Goal: Task Accomplishment & Management: Manage account settings

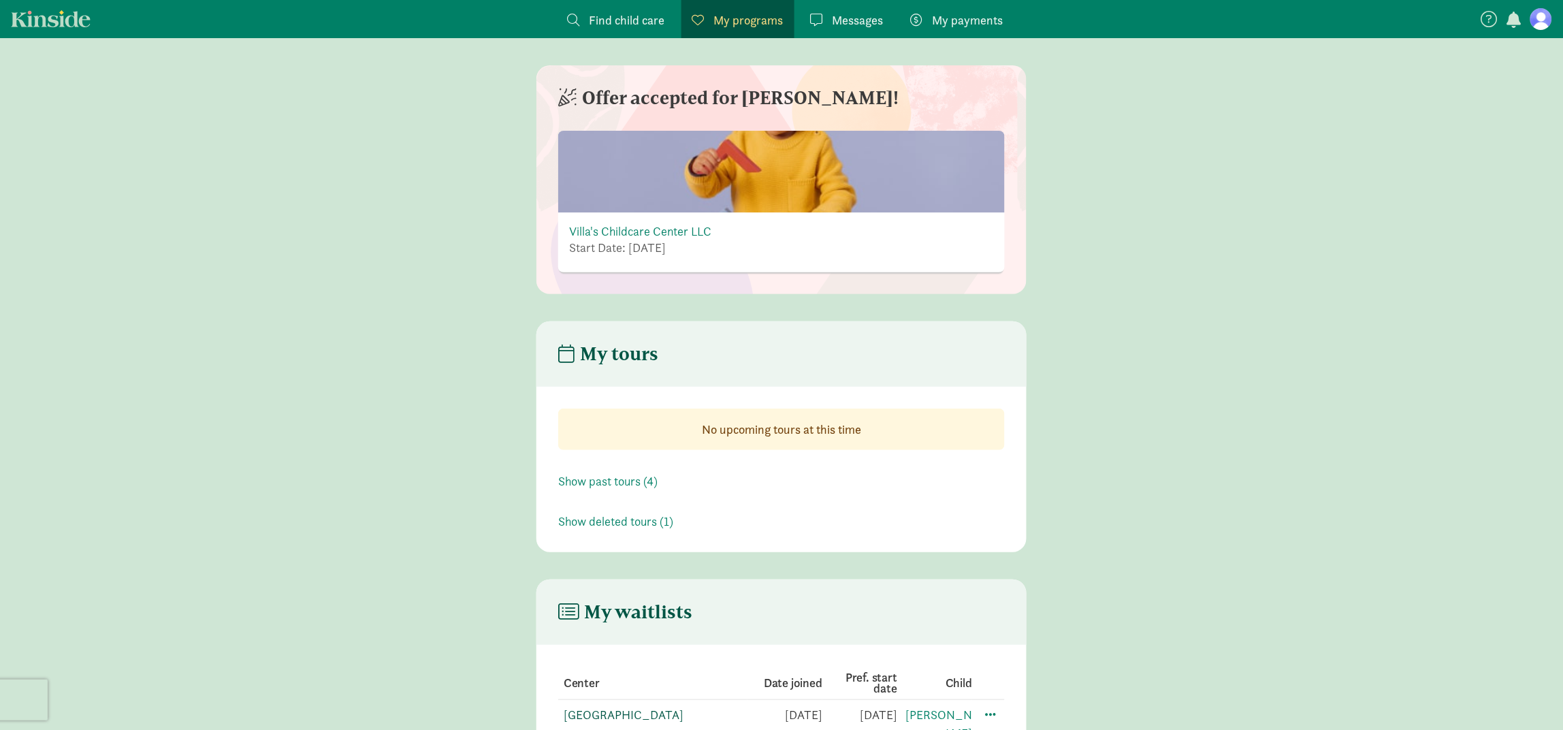
click at [619, 709] on link "[GEOGRAPHIC_DATA]" at bounding box center [624, 714] width 120 height 16
click at [1314, 542] on main "My tours No upcoming tours at this time Show past tours (4) Show deleted tours …" at bounding box center [781, 436] width 1563 height 231
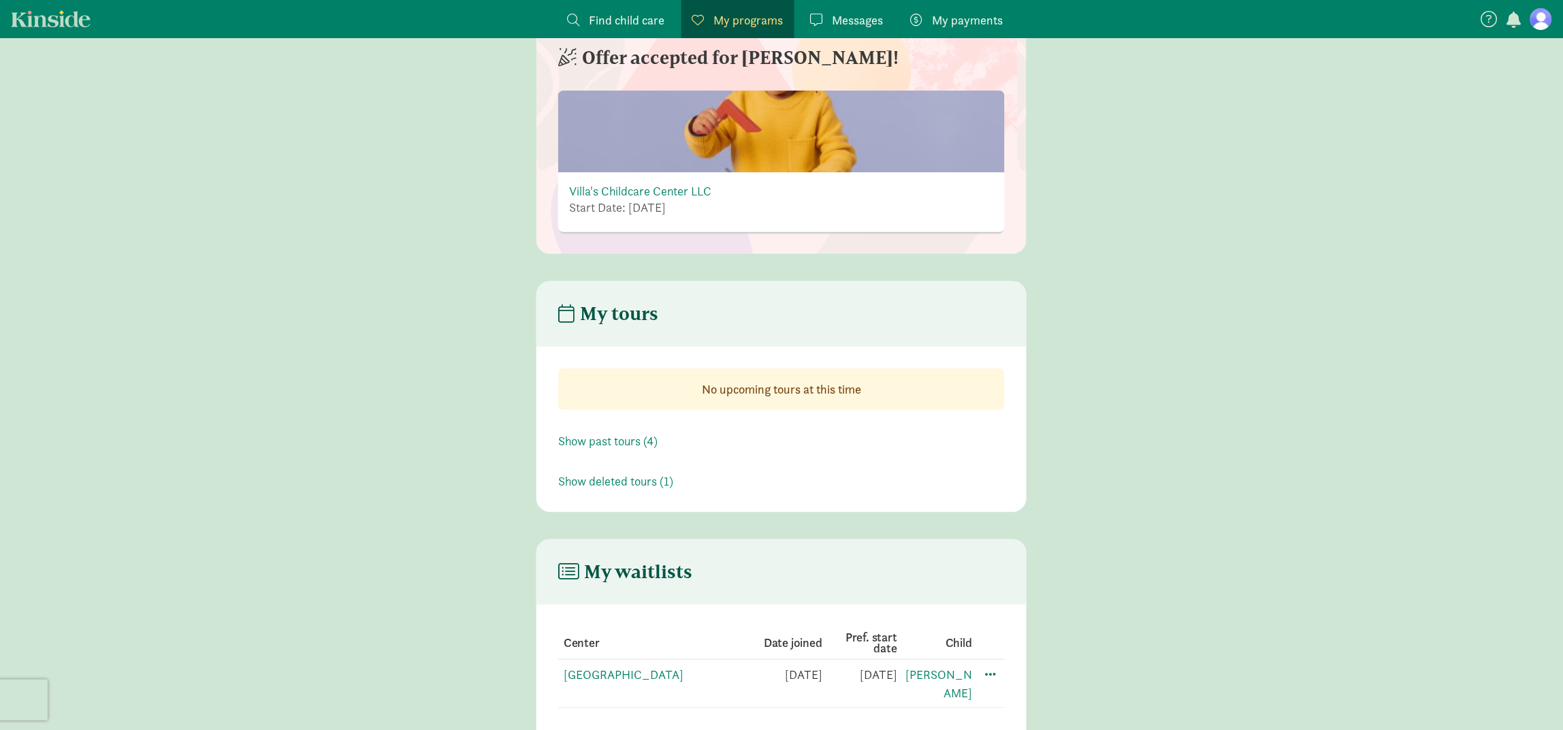
scroll to position [80, 0]
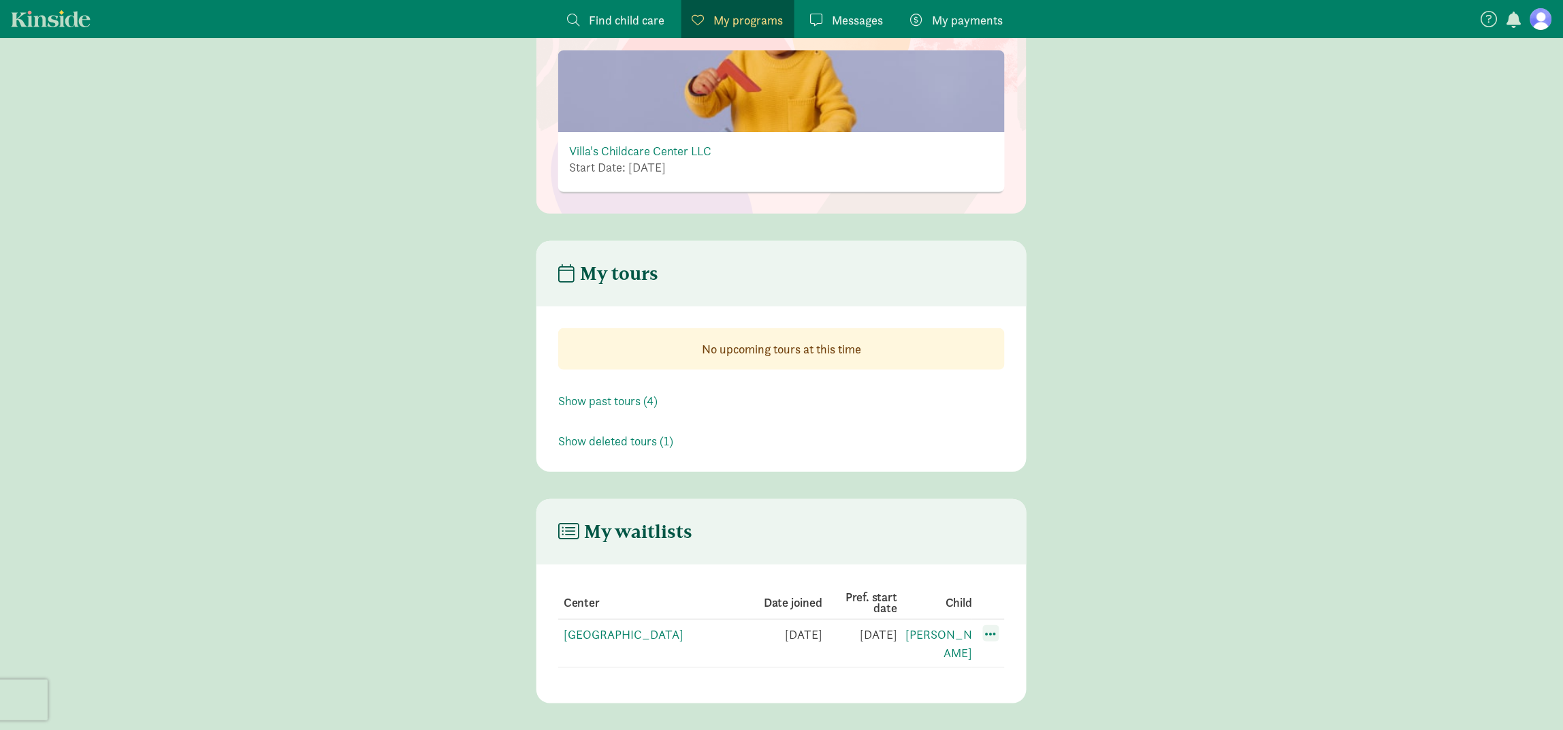
click at [989, 632] on span at bounding box center [991, 633] width 16 height 16
click at [1023, 662] on div "Edit preferences" at bounding box center [1038, 663] width 123 height 29
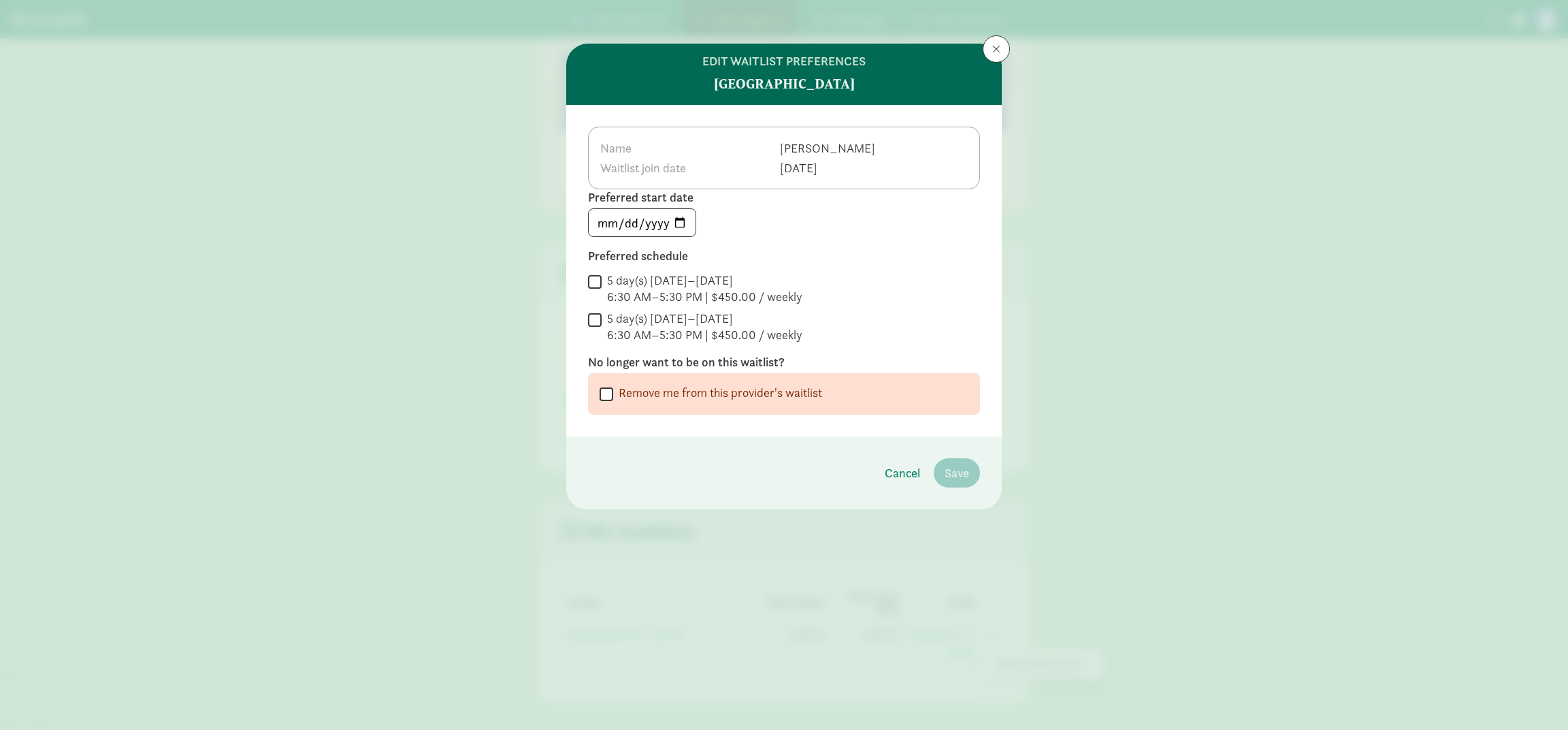
click at [610, 387] on input "Remove me from this provider's waitlist" at bounding box center [607, 394] width 14 height 18
checkbox input "true"
click at [877, 468] on span "Remove me from the waitlist" at bounding box center [896, 473] width 148 height 18
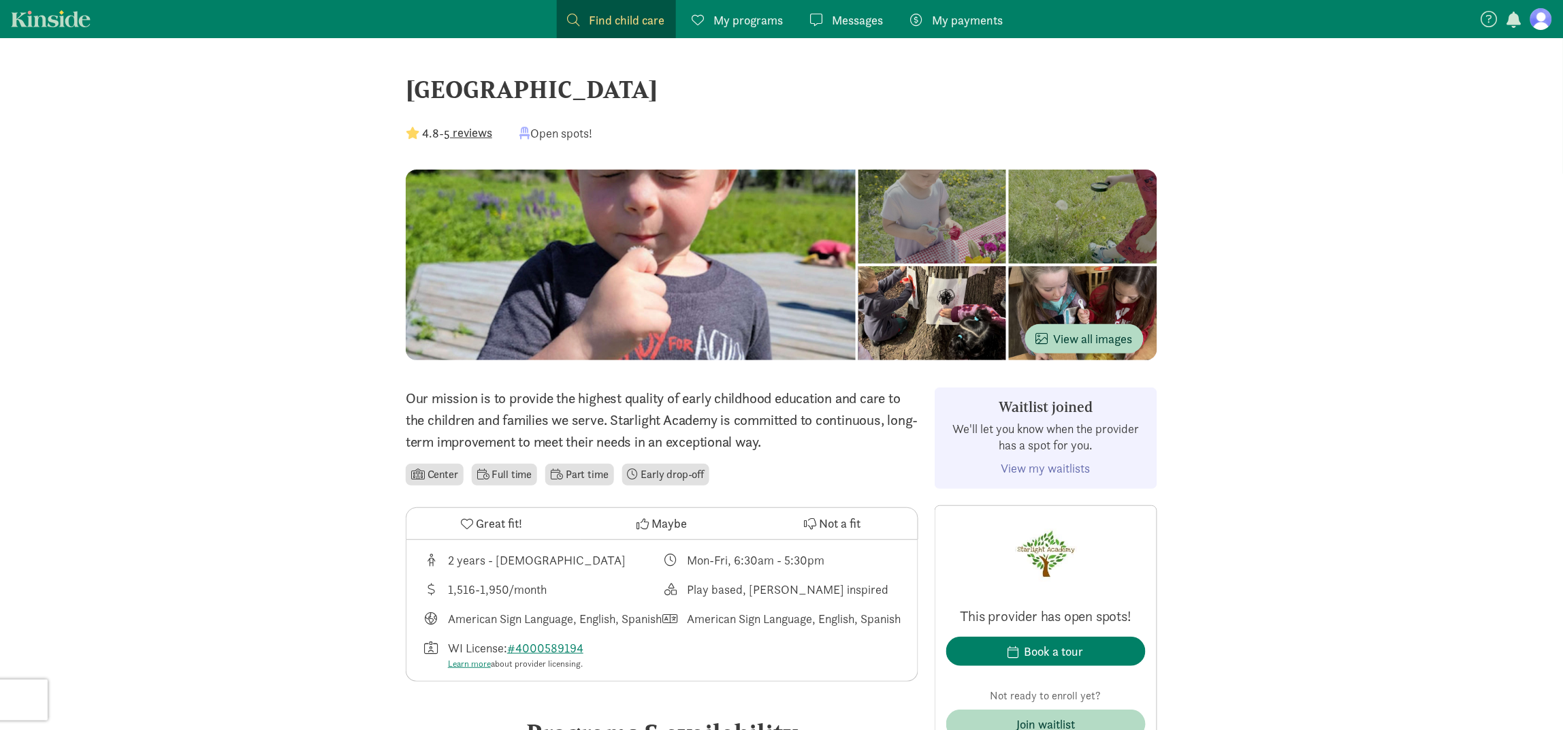
click at [1535, 15] on figure at bounding box center [1541, 19] width 22 height 22
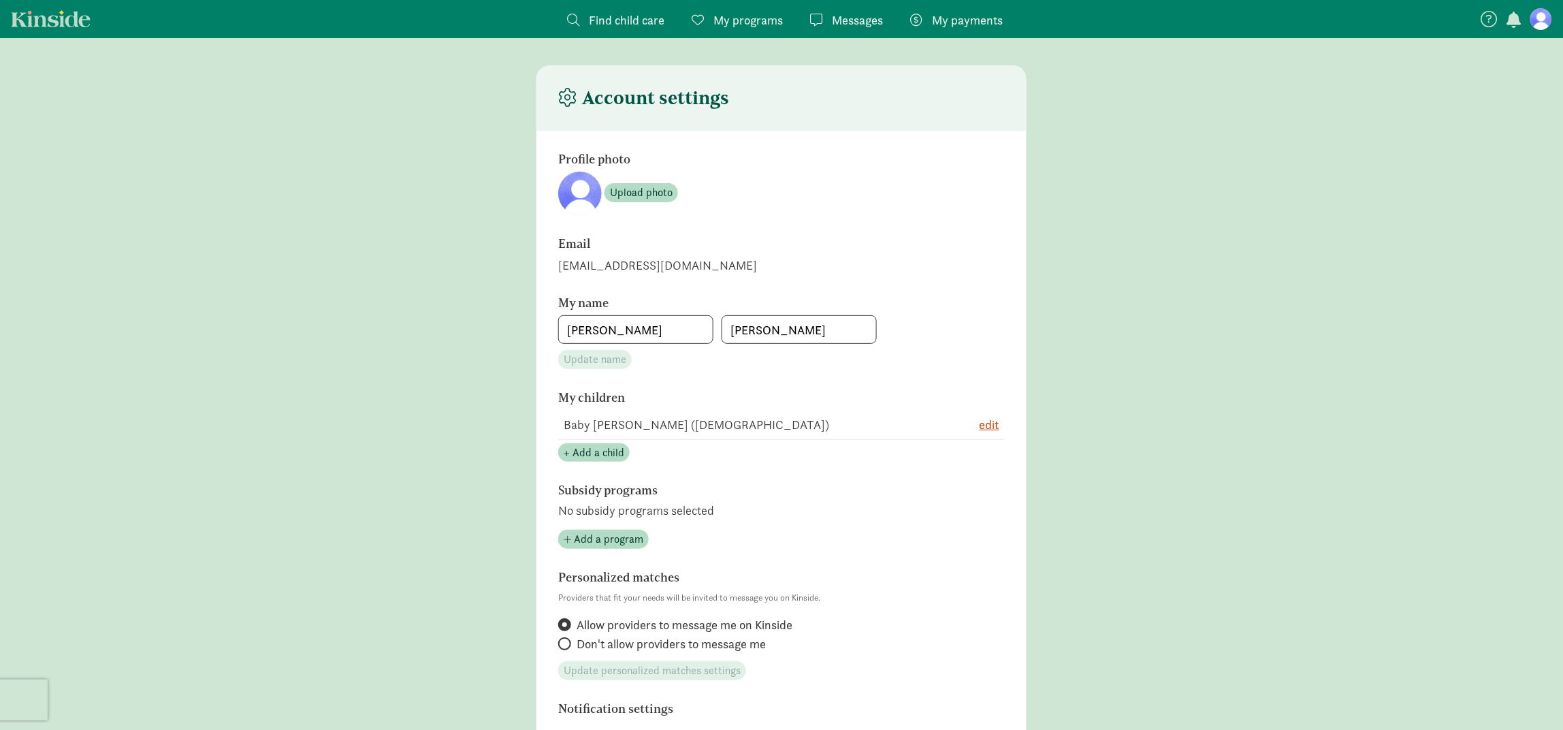
click at [1080, 264] on main "Account settings Profile photo Upload photo Email rachelfeil40@gmail.com My nam…" at bounding box center [781, 590] width 1563 height 1050
